Goal: Information Seeking & Learning: Learn about a topic

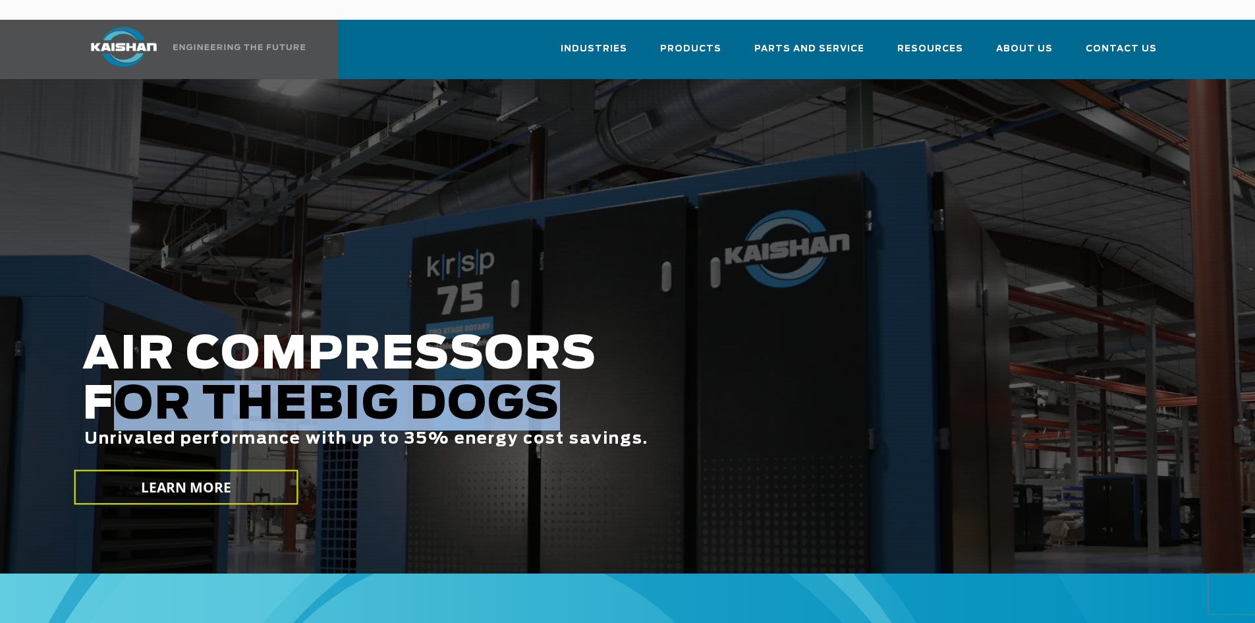
drag, startPoint x: 119, startPoint y: 386, endPoint x: 565, endPoint y: 366, distance: 446.4
click at [565, 366] on h2 "AIR COMPRESSORS FOR THE BIG DOGS Unrivaled performance with up to 35% energy co…" at bounding box center [535, 409] width 906 height 159
click at [560, 383] on span "BIG DOGS" at bounding box center [434, 405] width 252 height 45
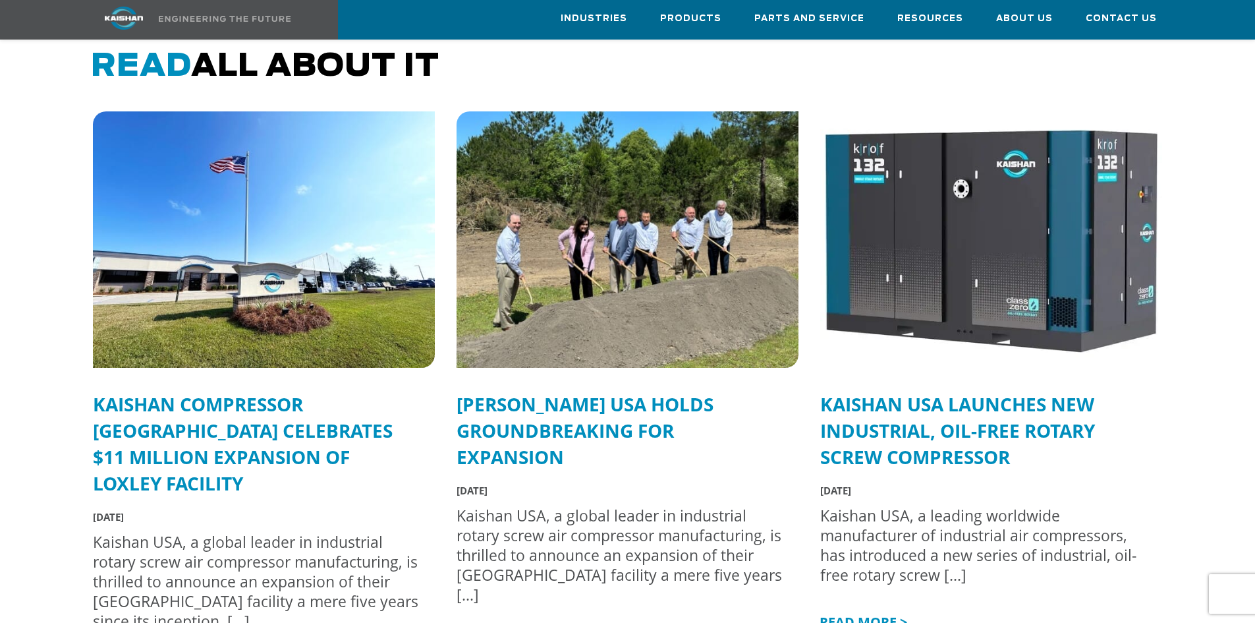
scroll to position [3491, 0]
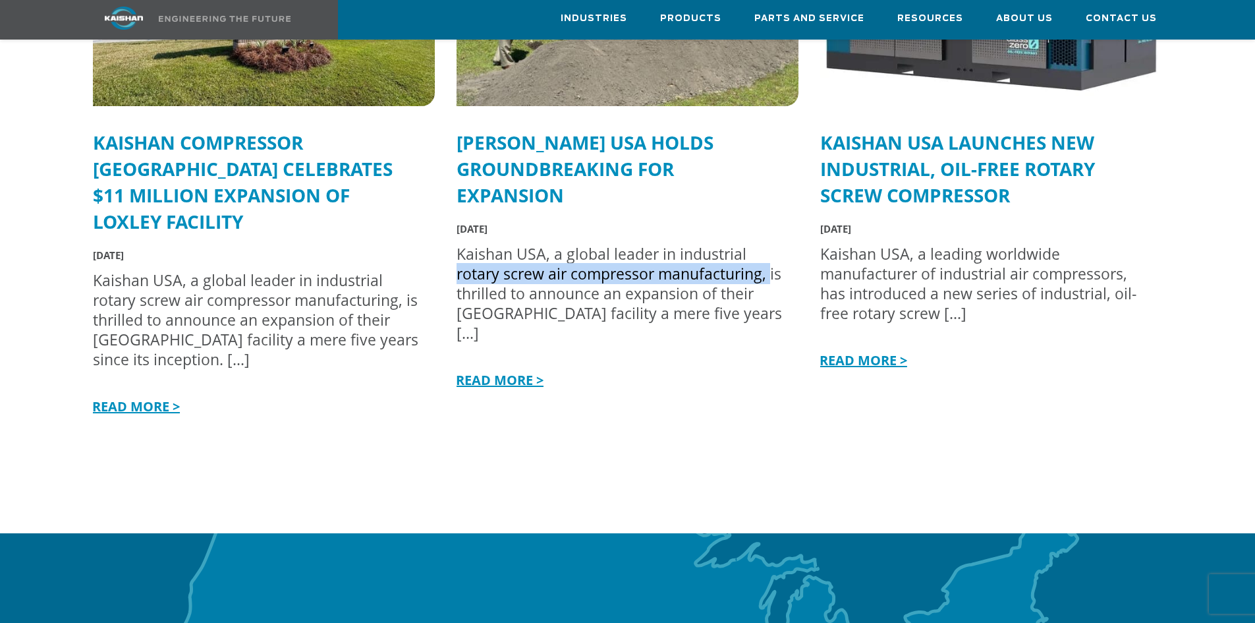
drag, startPoint x: 457, startPoint y: 243, endPoint x: 769, endPoint y: 259, distance: 313.3
click at [769, 259] on div "Kaishan USA, a global leader in industrial rotary screw air compressor manufact…" at bounding box center [621, 293] width 329 height 99
click at [682, 277] on div "Kaishan USA, a global leader in industrial rotary screw air compressor manufact…" at bounding box center [621, 293] width 329 height 99
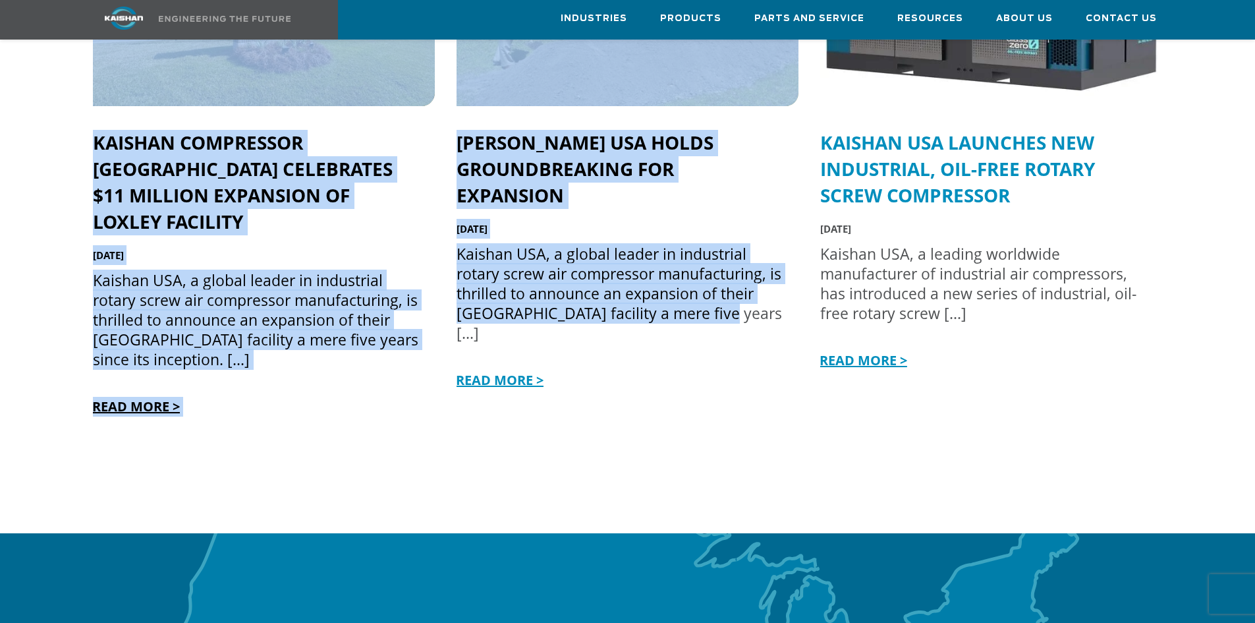
drag, startPoint x: 435, startPoint y: 291, endPoint x: 697, endPoint y: 297, distance: 261.6
click at [697, 297] on div ".path{fill:none;stroke:#333;stroke-miterlimit:10;stroke-width:1.5px;} .path{fil…" at bounding box center [627, 142] width 1091 height 584
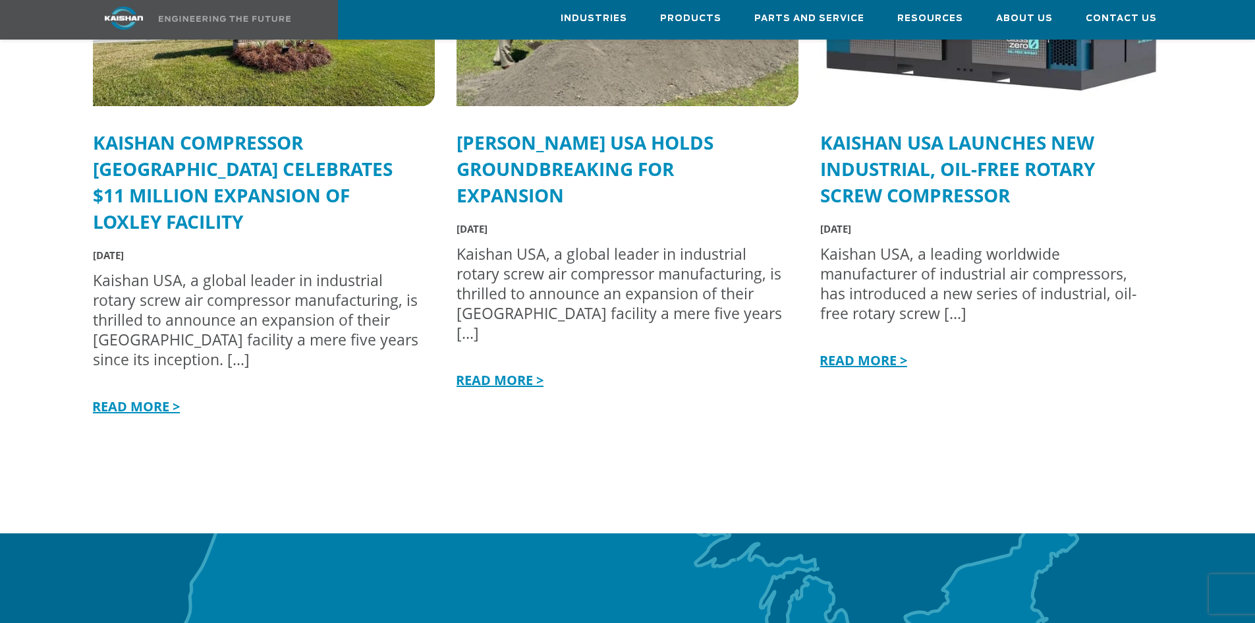
click at [723, 342] on div ".path{fill:none;stroke:#333;stroke-miterlimit:10;stroke-width:1.5px;} .path{fil…" at bounding box center [628, 122] width 342 height 545
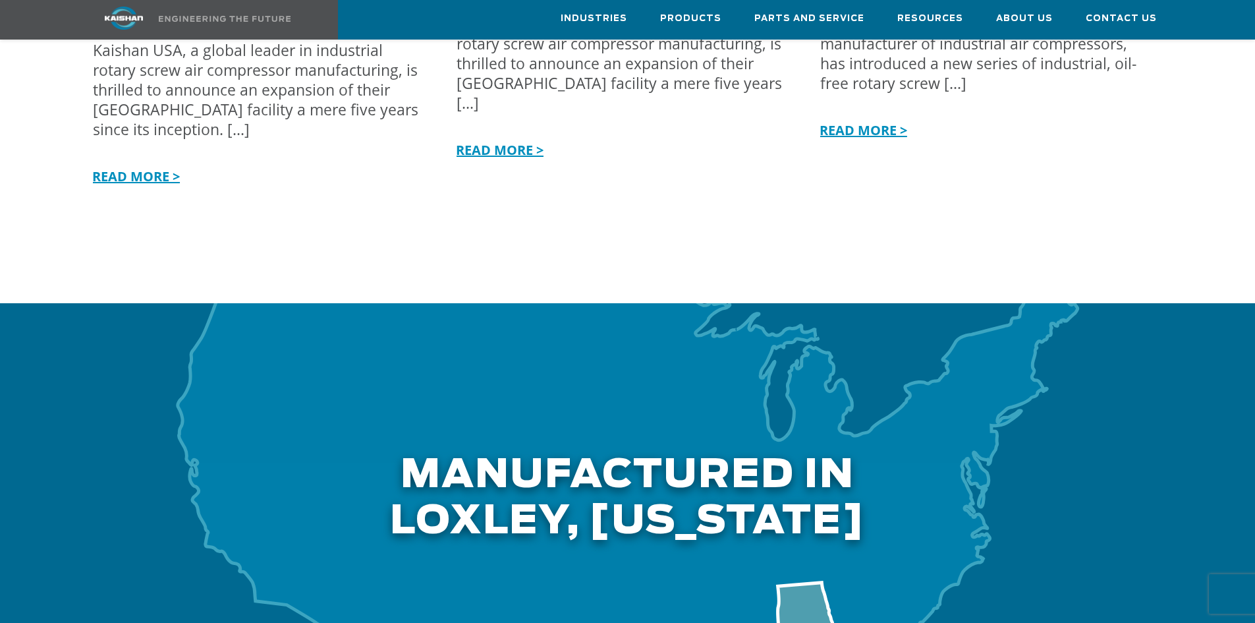
scroll to position [4018, 0]
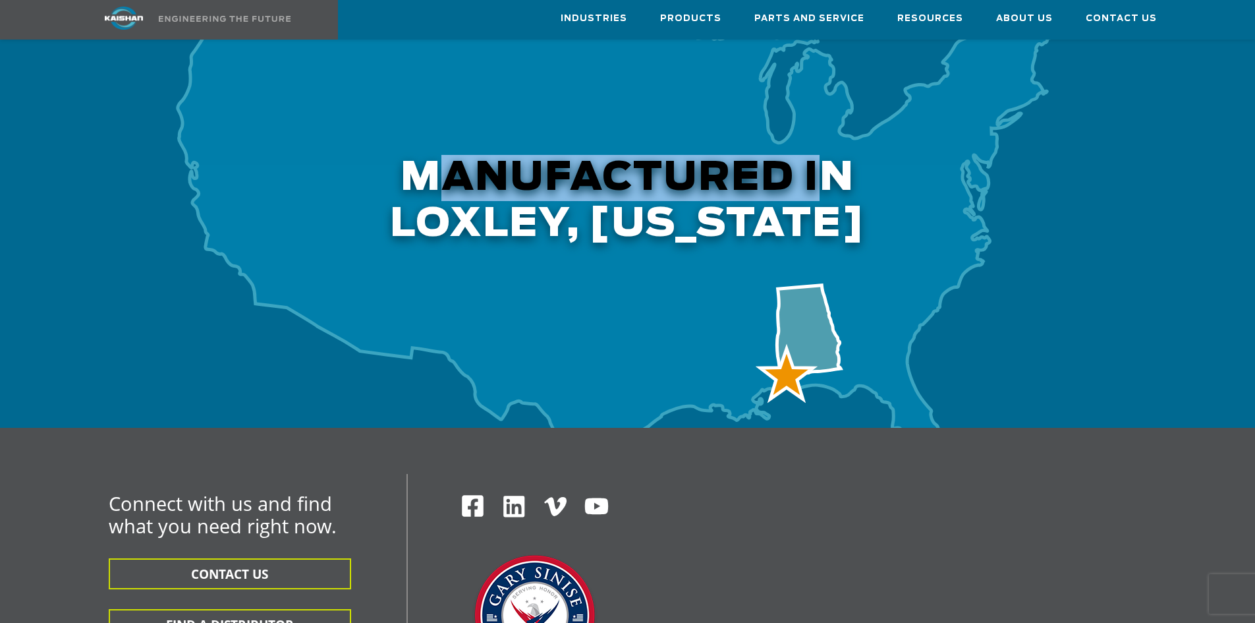
drag, startPoint x: 426, startPoint y: 130, endPoint x: 825, endPoint y: 147, distance: 400.2
click at [825, 147] on h2 "Manufactured in LOXLEY, Alabama" at bounding box center [627, 126] width 1091 height 241
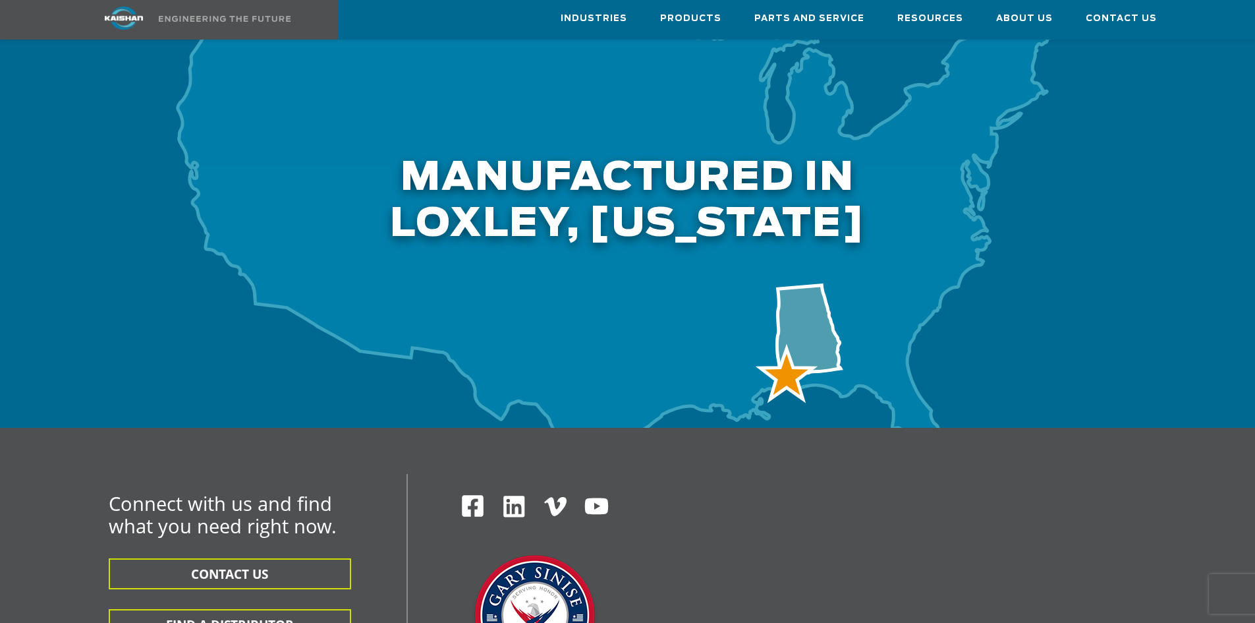
click at [810, 181] on h2 "Manufactured in LOXLEY, Alabama" at bounding box center [627, 126] width 1091 height 241
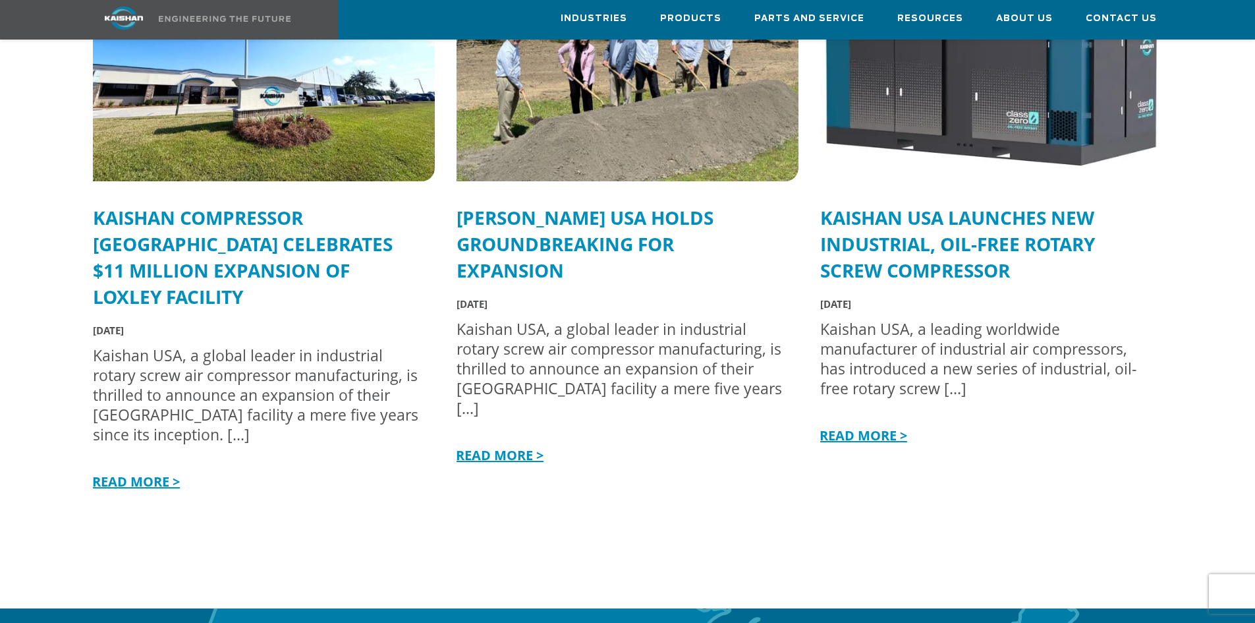
scroll to position [3351, 0]
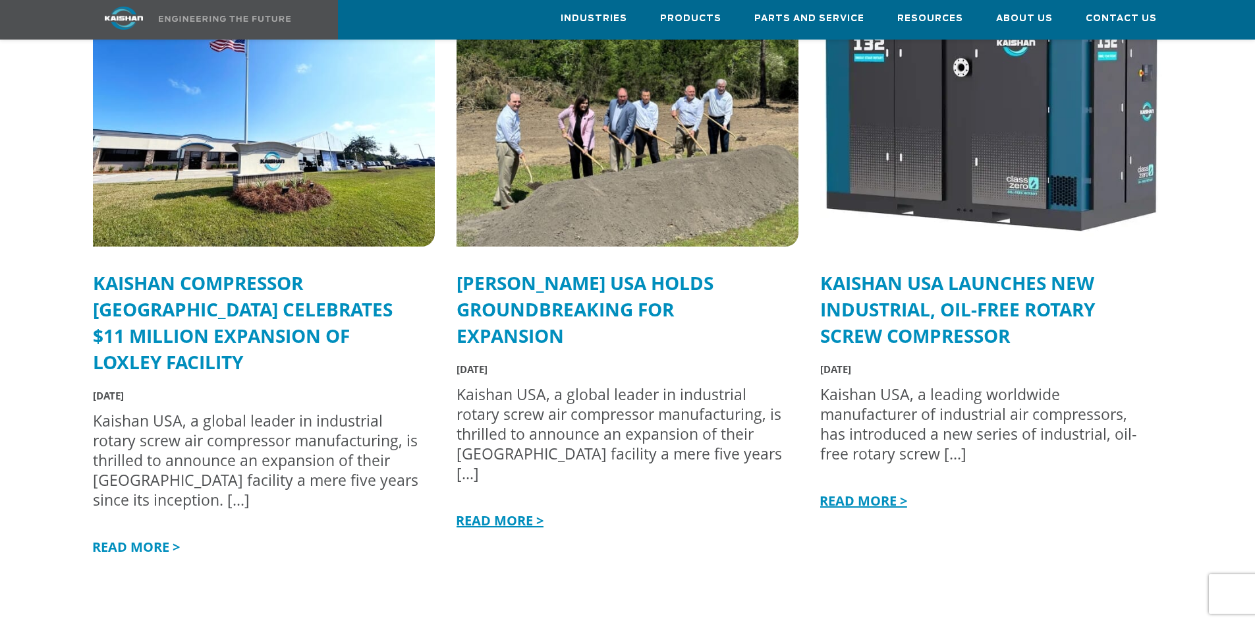
click at [163, 538] on link "READ MORE >" at bounding box center [135, 547] width 90 height 18
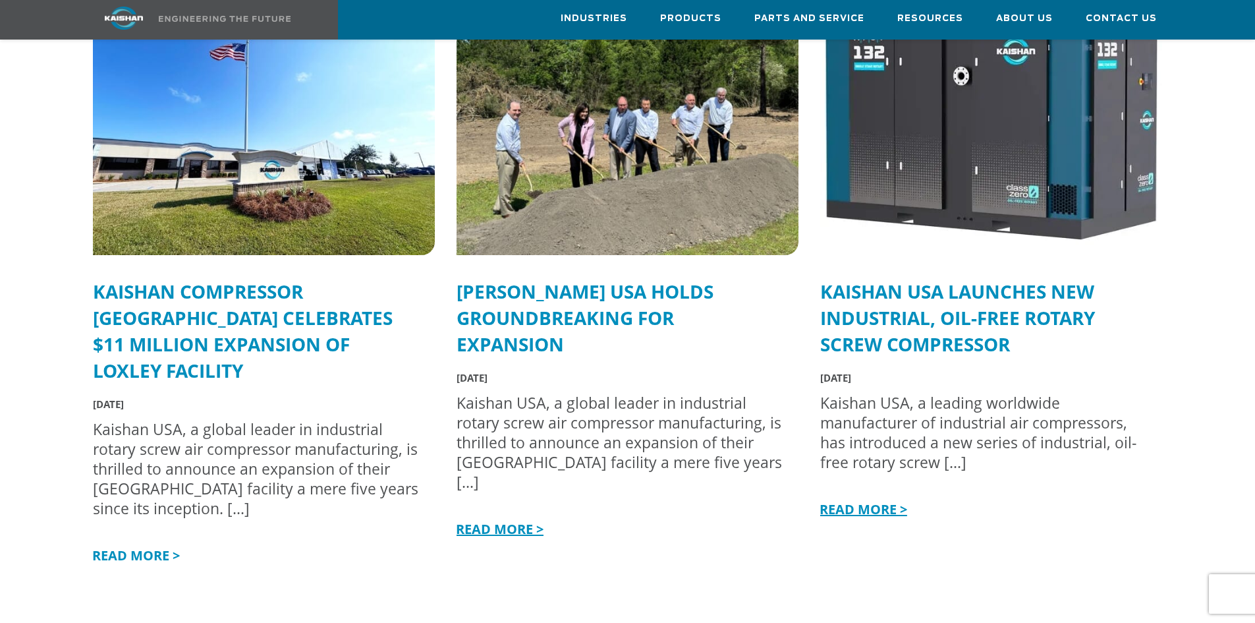
scroll to position [3201, 0]
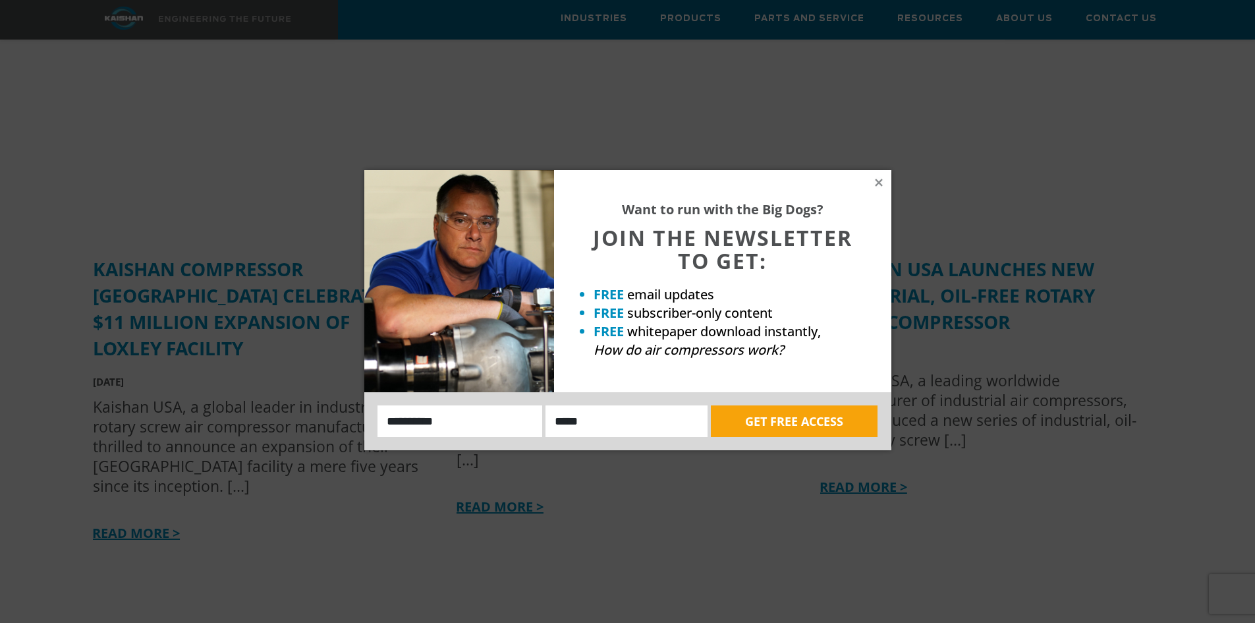
scroll to position [3465, 0]
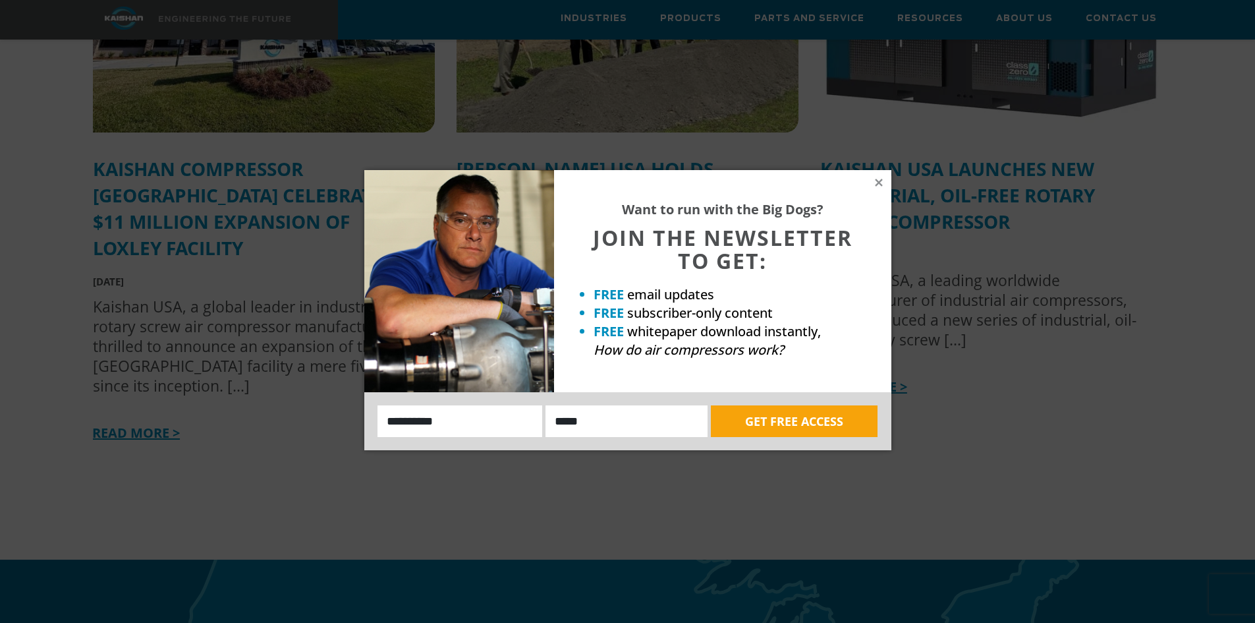
click at [881, 177] on icon at bounding box center [879, 183] width 12 height 12
